Goal: Task Accomplishment & Management: Use online tool/utility

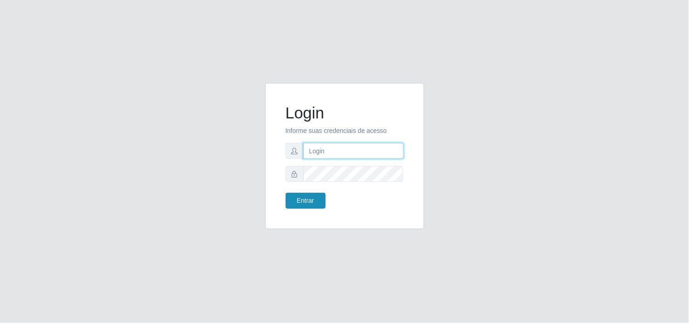
type input "analucia@cestao"
click at [306, 199] on button "Entrar" at bounding box center [306, 201] width 40 height 16
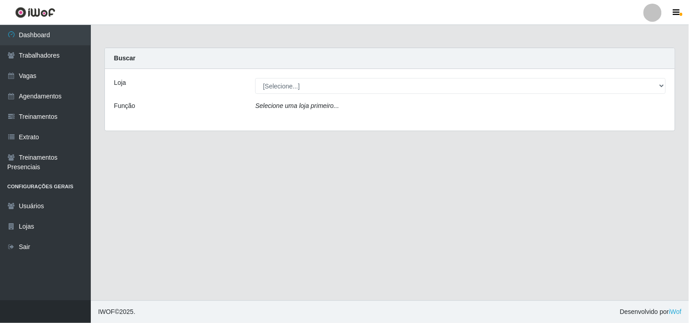
click at [142, 82] on div "Loja" at bounding box center [177, 86] width 141 height 16
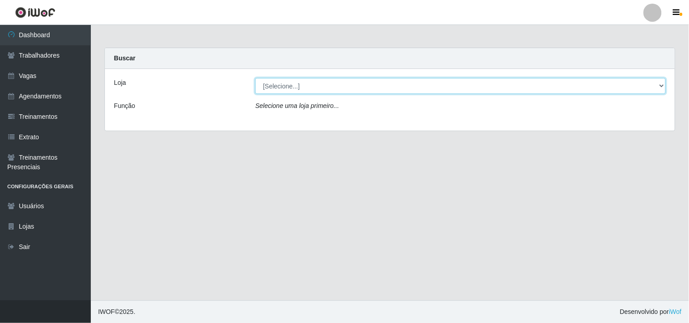
click at [296, 85] on select "[Selecione...] O Cestão - Geisel" at bounding box center [460, 86] width 411 height 16
select select "224"
click at [255, 78] on select "[Selecione...] O Cestão - Geisel" at bounding box center [460, 86] width 411 height 16
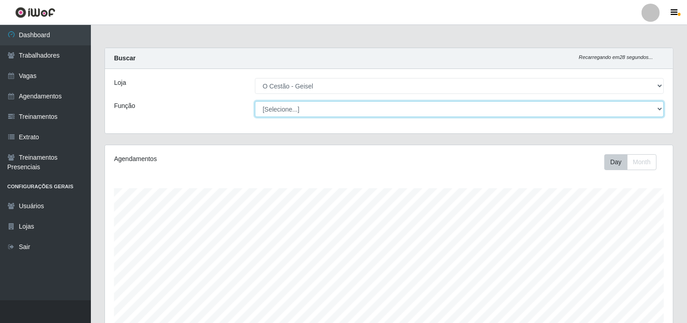
scroll to position [188, 568]
select select "22"
click at [255, 101] on select "[Selecione...] ASG ASG + ASG ++ Auxiliar de Estoque Auxiliar de Estoque + Auxil…" at bounding box center [459, 109] width 409 height 16
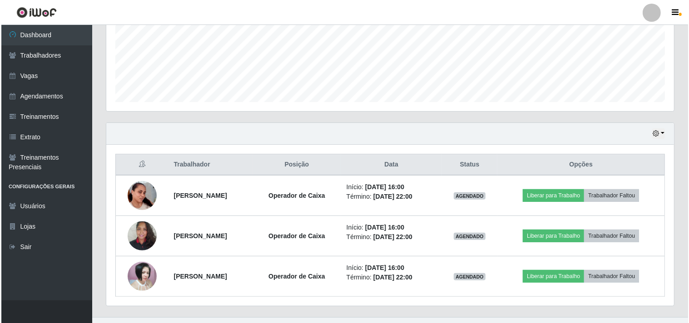
scroll to position [239, 0]
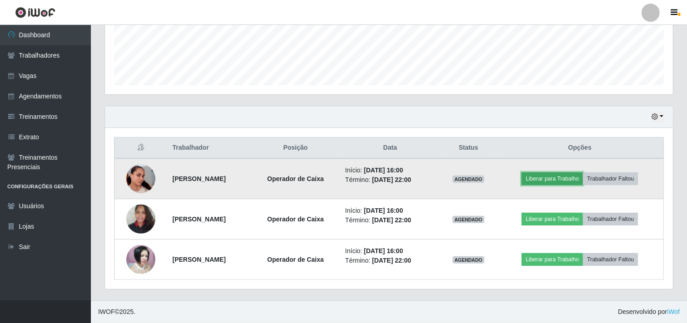
click at [577, 176] on button "Liberar para Trabalho" at bounding box center [551, 179] width 61 height 13
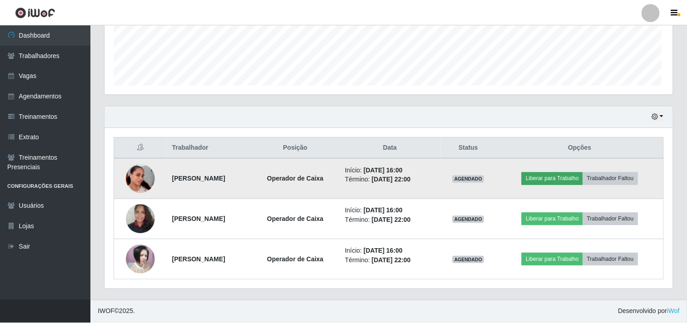
scroll to position [188, 562]
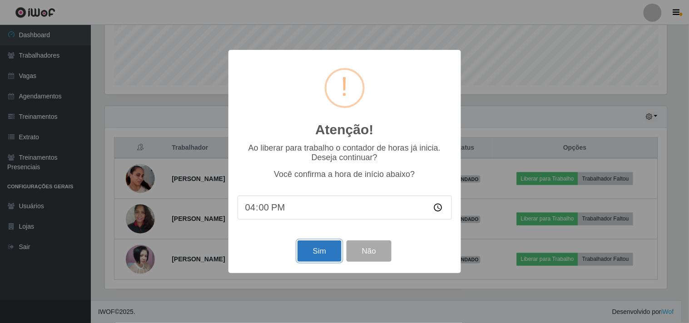
click at [322, 250] on button "Sim" at bounding box center [320, 251] width 44 height 21
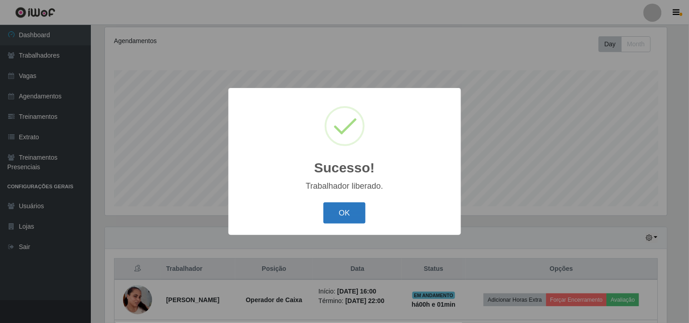
click at [347, 217] on button "OK" at bounding box center [344, 213] width 42 height 21
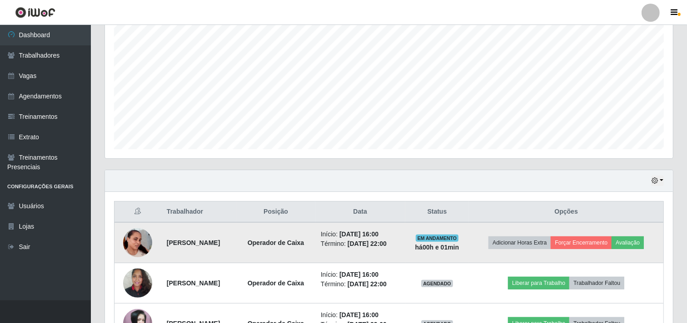
scroll to position [239, 0]
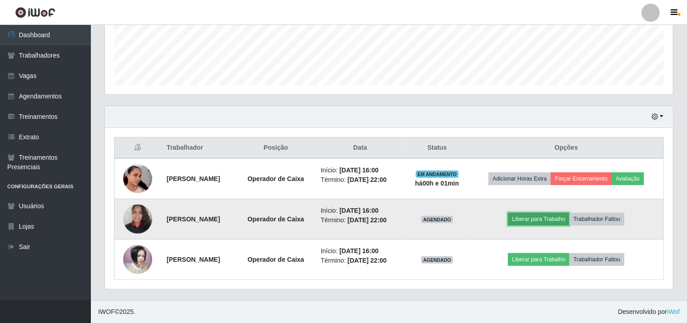
click at [556, 216] on button "Liberar para Trabalho" at bounding box center [538, 219] width 61 height 13
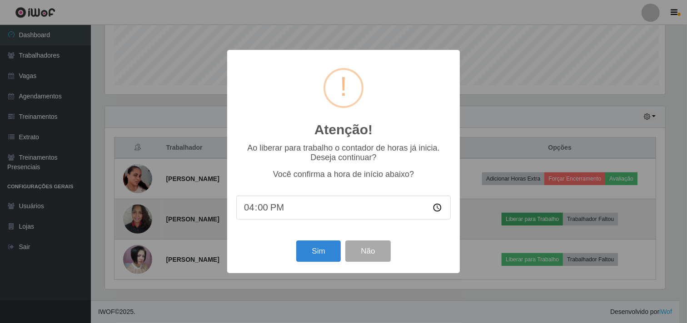
scroll to position [188, 562]
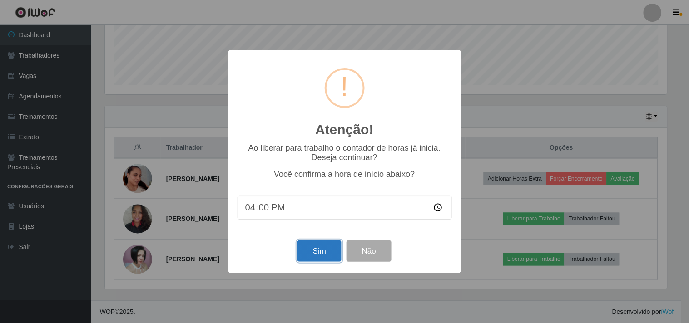
click at [315, 252] on button "Sim" at bounding box center [320, 251] width 44 height 21
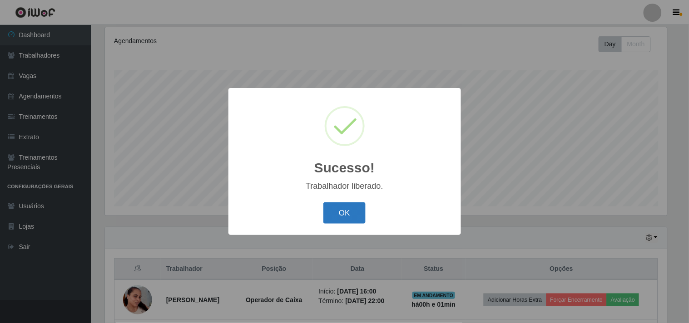
click at [351, 217] on button "OK" at bounding box center [344, 213] width 42 height 21
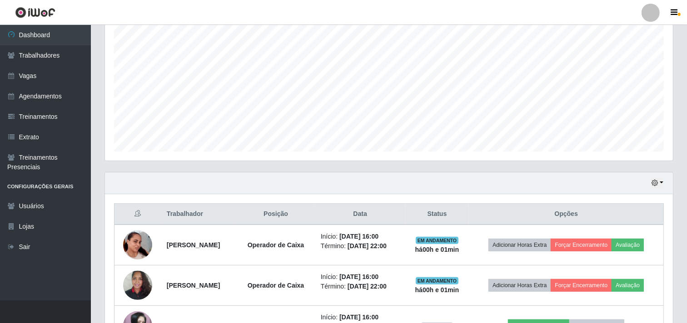
scroll to position [239, 0]
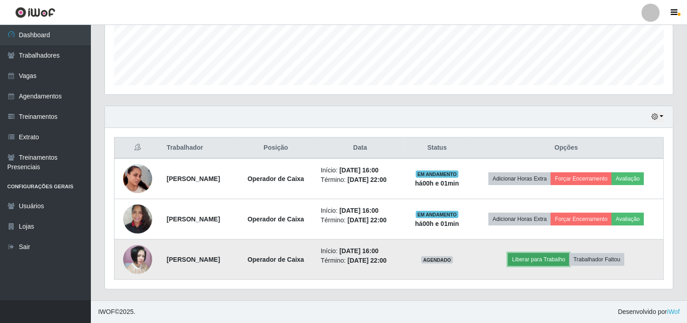
click at [565, 259] on button "Liberar para Trabalho" at bounding box center [538, 259] width 61 height 13
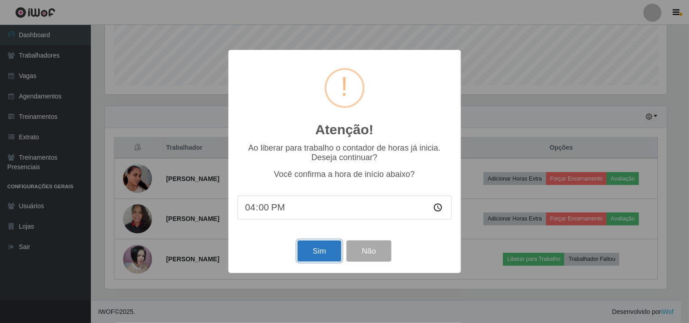
click at [317, 253] on button "Sim" at bounding box center [320, 251] width 44 height 21
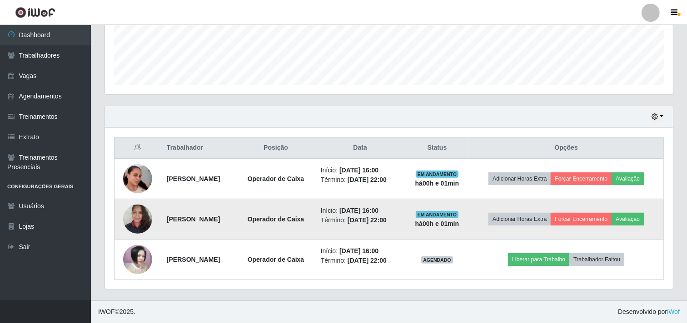
scroll to position [0, 0]
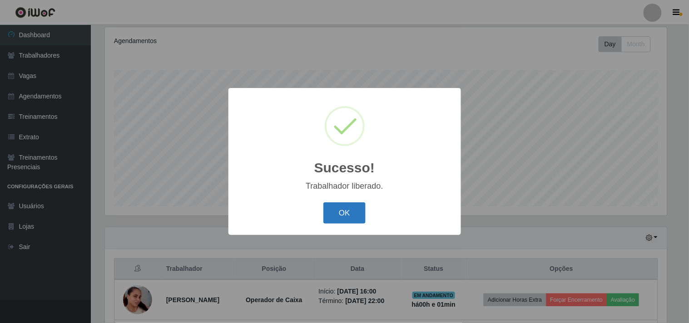
click at [353, 209] on button "OK" at bounding box center [344, 213] width 42 height 21
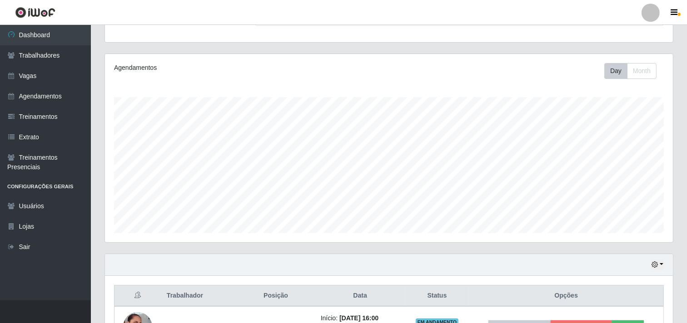
scroll to position [38, 0]
